Goal: Navigation & Orientation: Find specific page/section

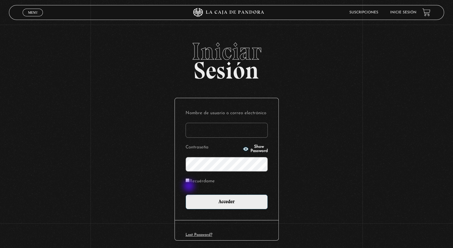
type input "[EMAIL_ADDRESS][DOMAIN_NAME]"
click at [189, 183] on label "Recuérdame" at bounding box center [199, 181] width 29 height 9
click at [189, 182] on input "Recuérdame" at bounding box center [187, 181] width 4 height 4
checkbox input "true"
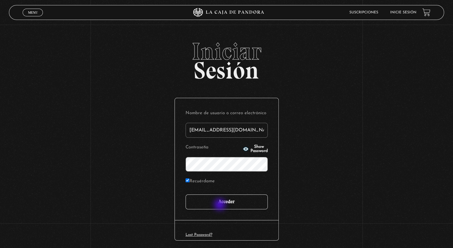
click at [221, 206] on input "Acceder" at bounding box center [226, 202] width 82 height 15
